Goal: Check status: Check status

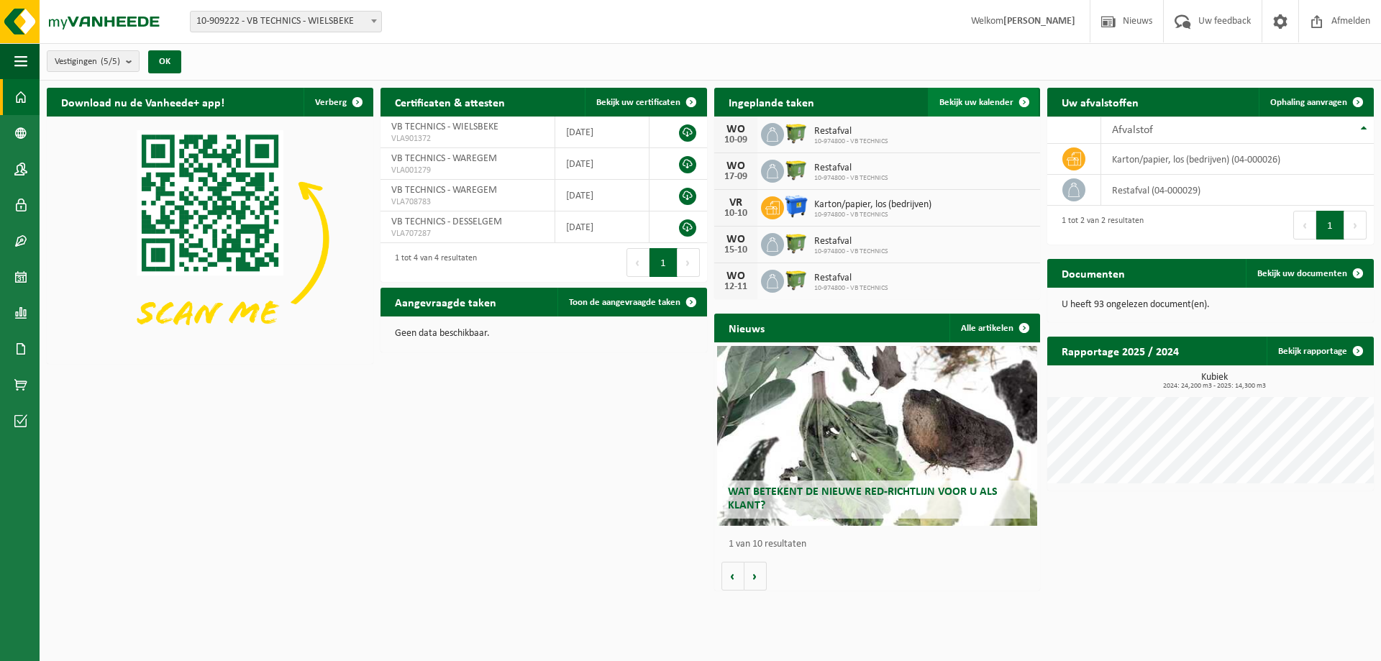
click at [997, 103] on span "Bekijk uw kalender" at bounding box center [976, 102] width 74 height 9
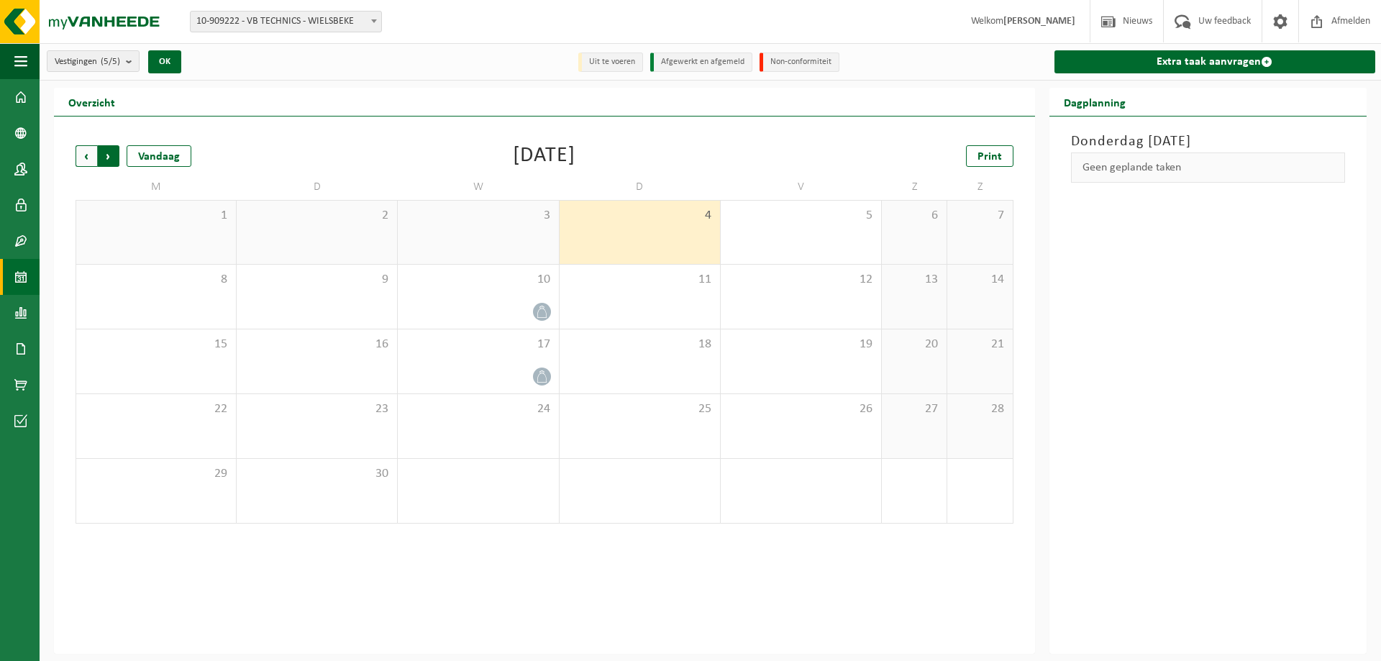
click at [77, 157] on span "Vorige" at bounding box center [87, 156] width 22 height 22
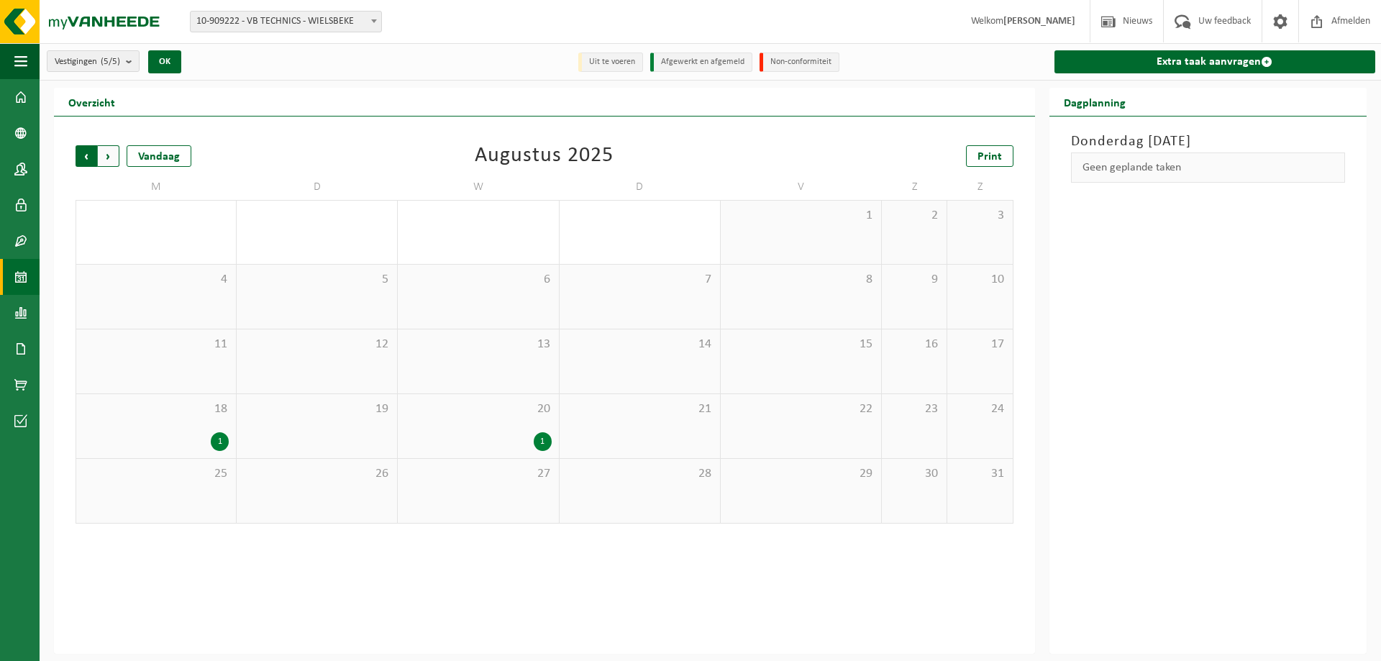
click at [111, 161] on span "Volgende" at bounding box center [109, 156] width 22 height 22
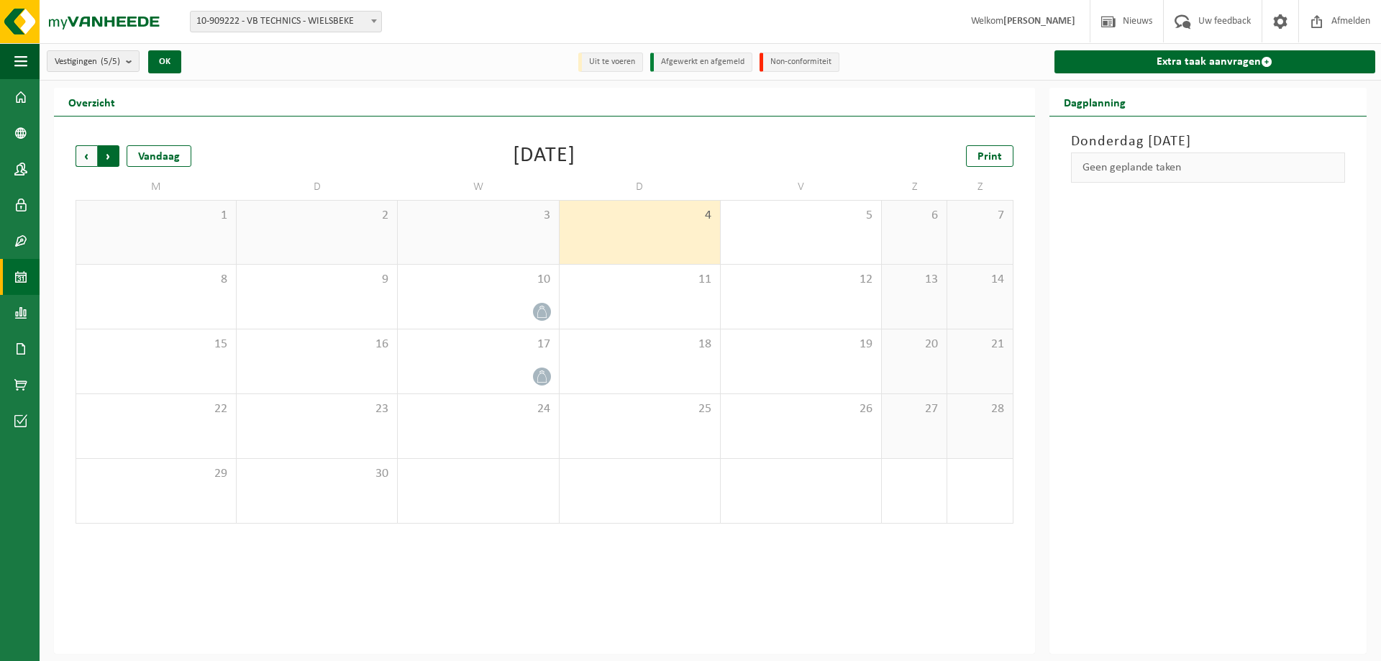
click at [83, 154] on span "Vorige" at bounding box center [87, 156] width 22 height 22
